Goal: Task Accomplishment & Management: Use online tool/utility

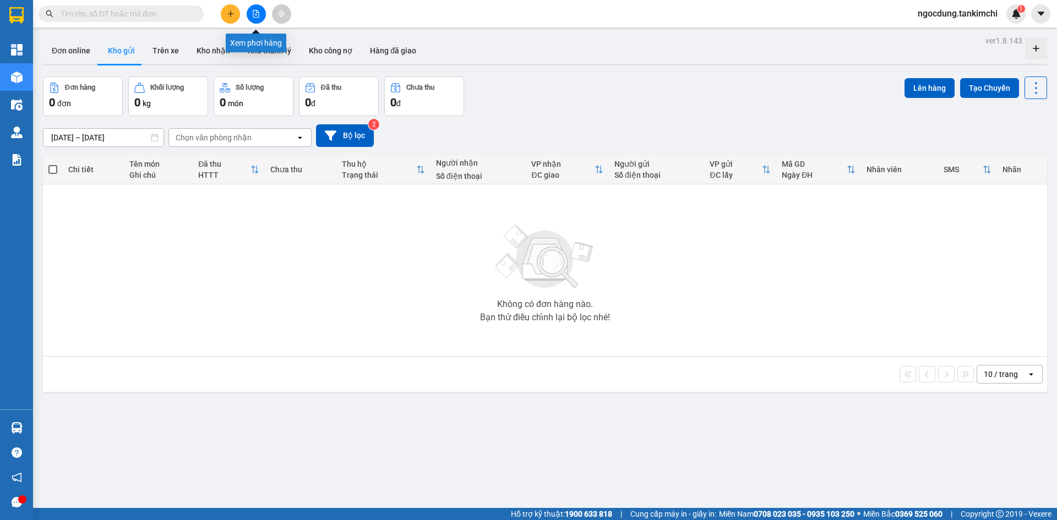
click at [255, 14] on icon "file-add" at bounding box center [256, 14] width 8 height 8
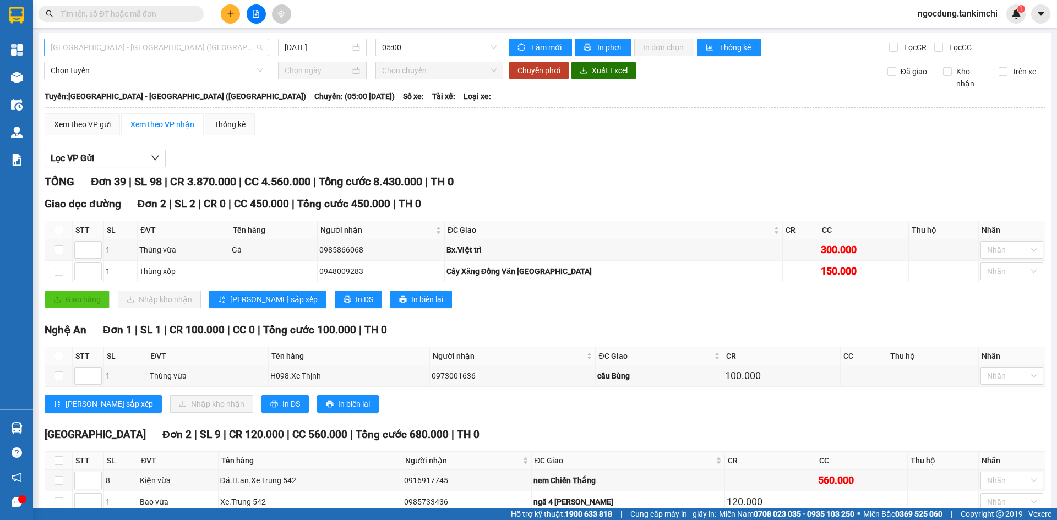
click at [105, 47] on span "[GEOGRAPHIC_DATA] - [GEOGRAPHIC_DATA] ([GEOGRAPHIC_DATA])" at bounding box center [157, 47] width 212 height 17
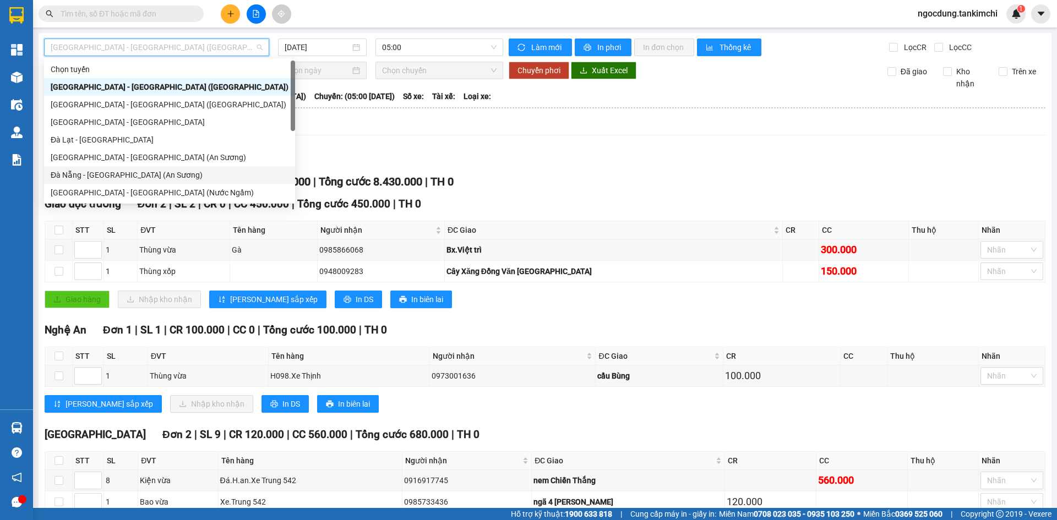
click at [101, 174] on div "Đà Nẵng - [GEOGRAPHIC_DATA] (An Sương)" at bounding box center [170, 175] width 238 height 12
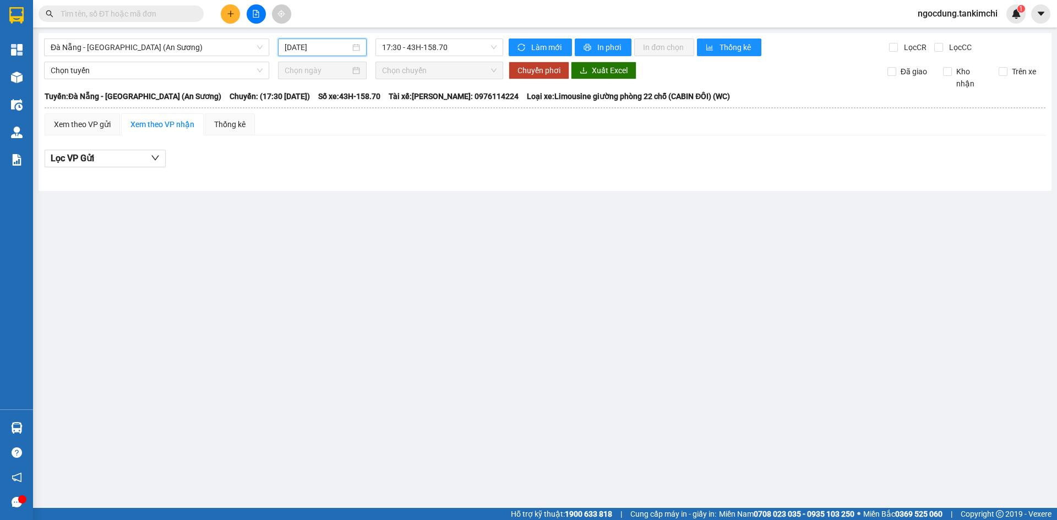
click at [331, 43] on input "[DATE]" at bounding box center [318, 47] width 66 height 12
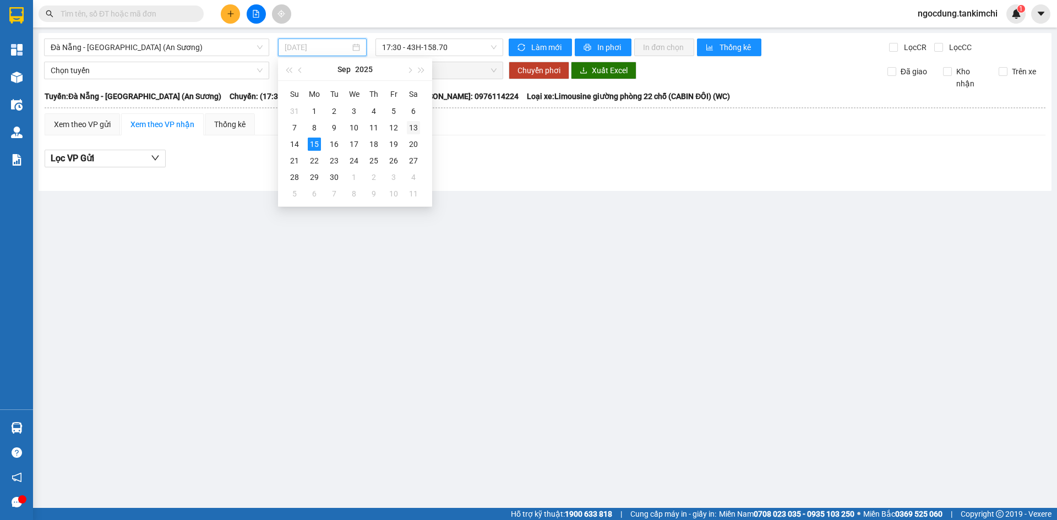
click at [415, 126] on div "13" at bounding box center [413, 127] width 13 height 13
type input "[DATE]"
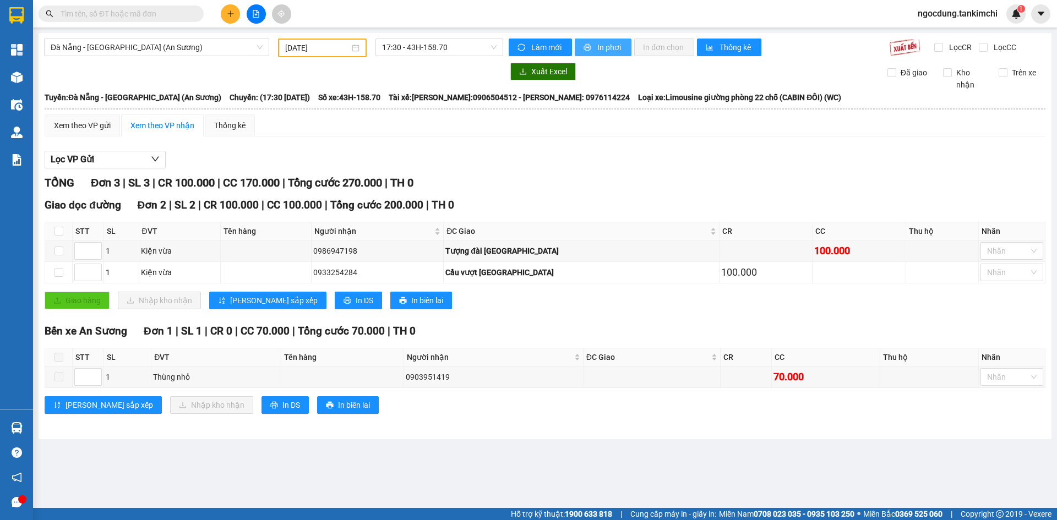
click at [609, 48] on span "In phơi" at bounding box center [609, 47] width 25 height 12
